Goal: Understand process/instructions: Learn how to perform a task or action

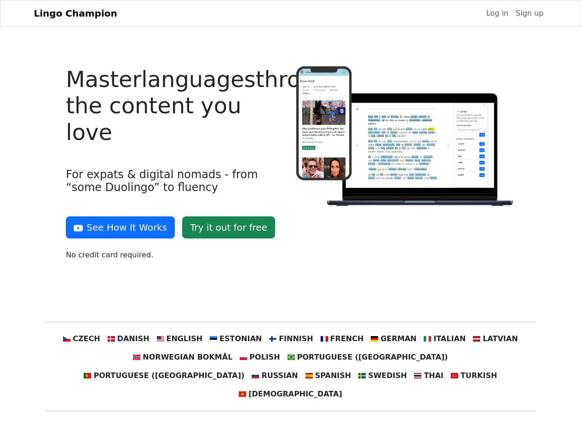
click at [291, 221] on div at bounding box center [406, 167] width 230 height 202
click at [117, 227] on button "See How It Works" at bounding box center [120, 227] width 109 height 22
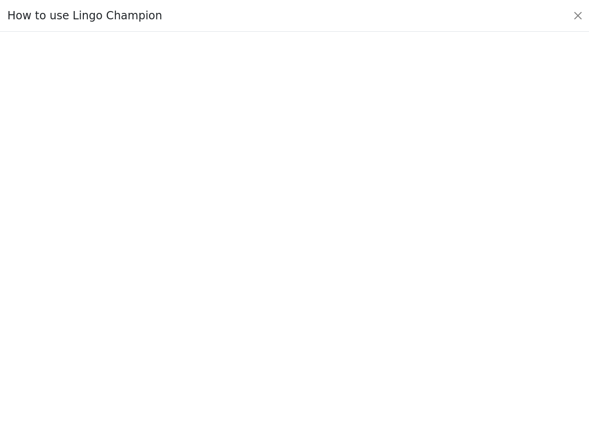
click at [99, 339] on div at bounding box center [295, 236] width 546 height 323
click at [142, 339] on div at bounding box center [295, 236] width 546 height 323
click at [189, 339] on div at bounding box center [295, 236] width 546 height 323
click at [239, 339] on div at bounding box center [295, 236] width 546 height 323
click at [290, 339] on div at bounding box center [295, 236] width 546 height 323
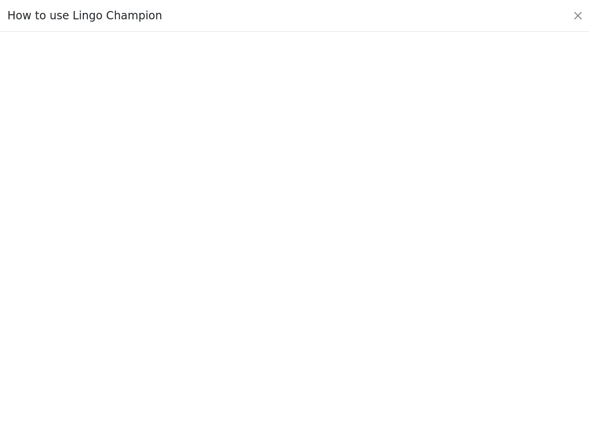
click at [336, 339] on div at bounding box center [295, 236] width 546 height 323
click at [383, 339] on div at bounding box center [295, 236] width 546 height 323
click at [431, 339] on div at bounding box center [295, 236] width 546 height 323
